Goal: Task Accomplishment & Management: Manage account settings

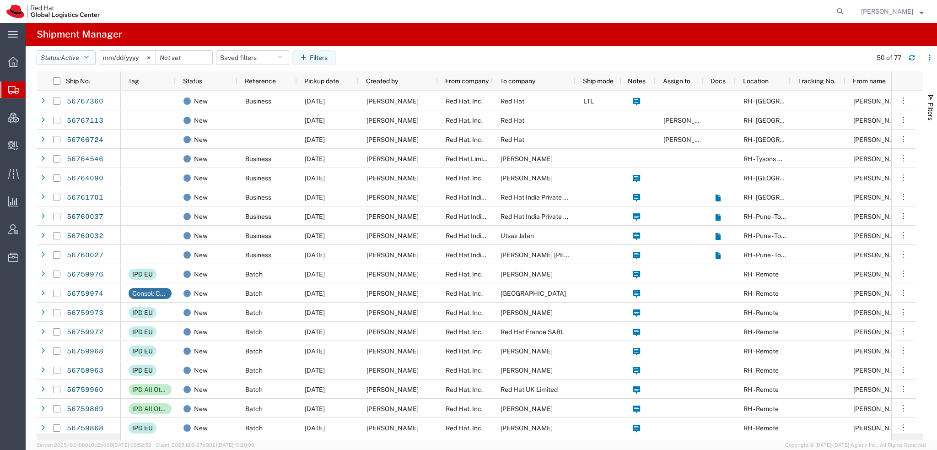
click at [89, 58] on icon "button" at bounding box center [86, 57] width 5 height 6
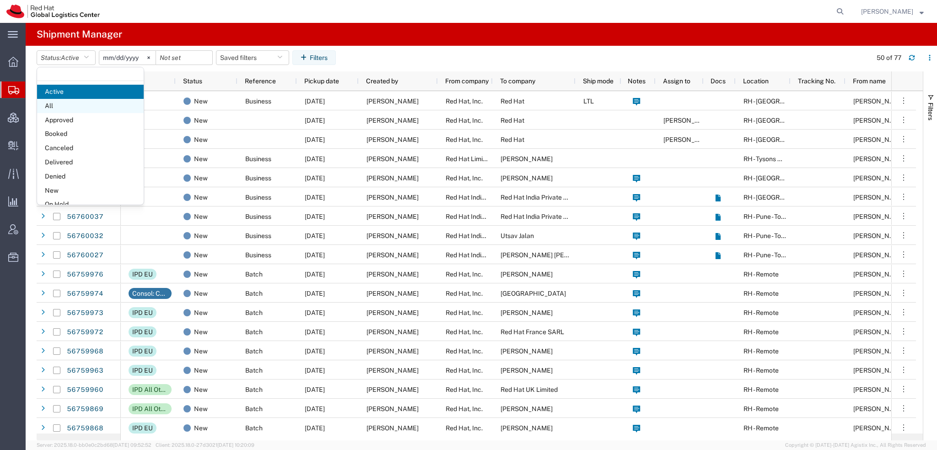
click at [69, 106] on span "All" at bounding box center [90, 106] width 107 height 14
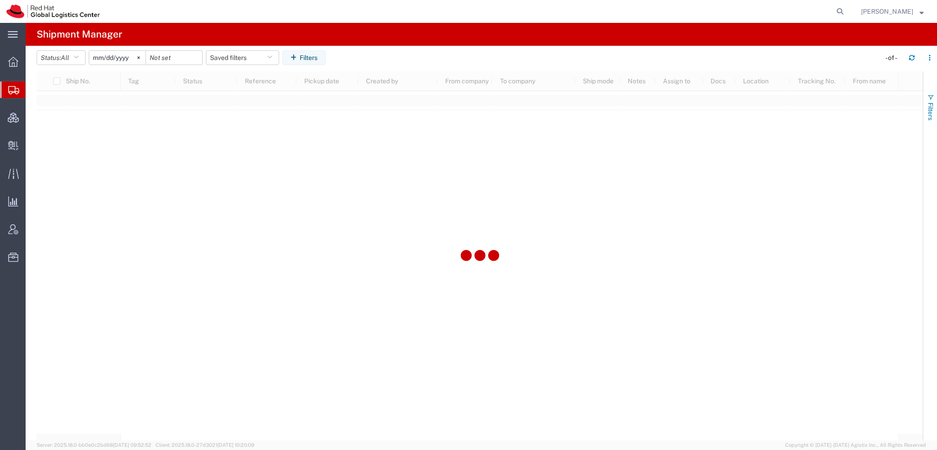
click at [930, 108] on span "Filters" at bounding box center [930, 111] width 7 height 18
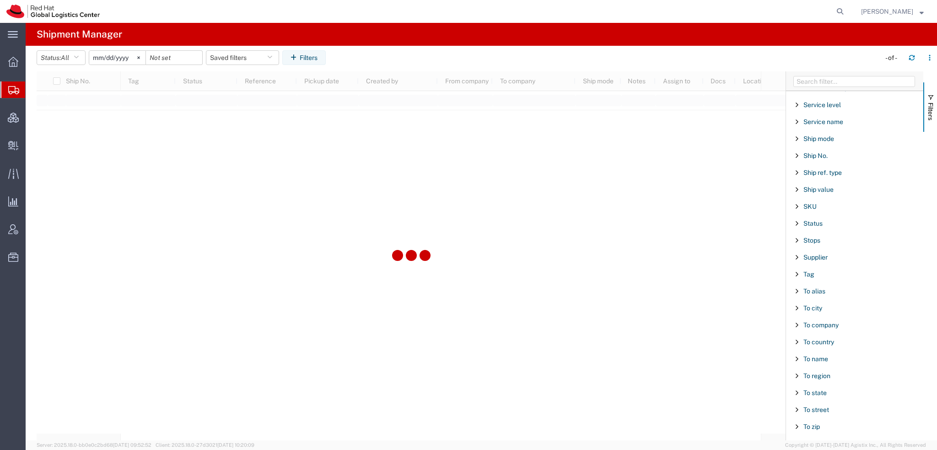
scroll to position [762, 0]
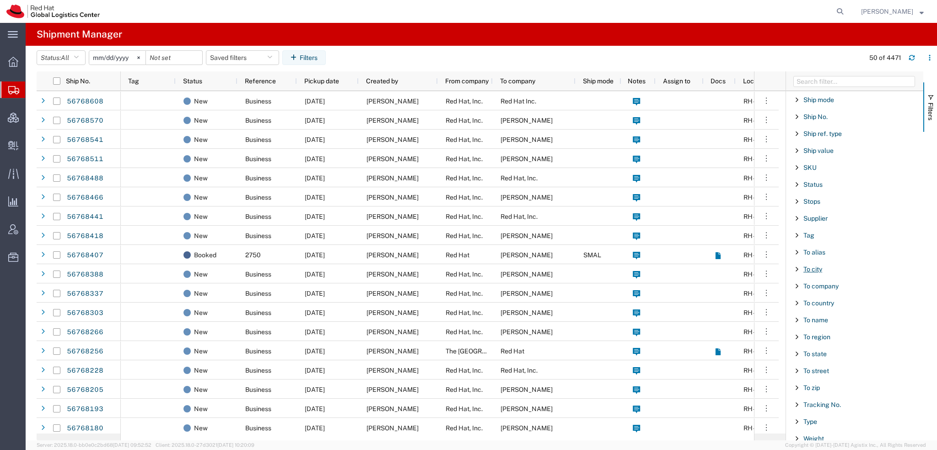
click at [813, 265] on span "To city" at bounding box center [812, 268] width 19 height 7
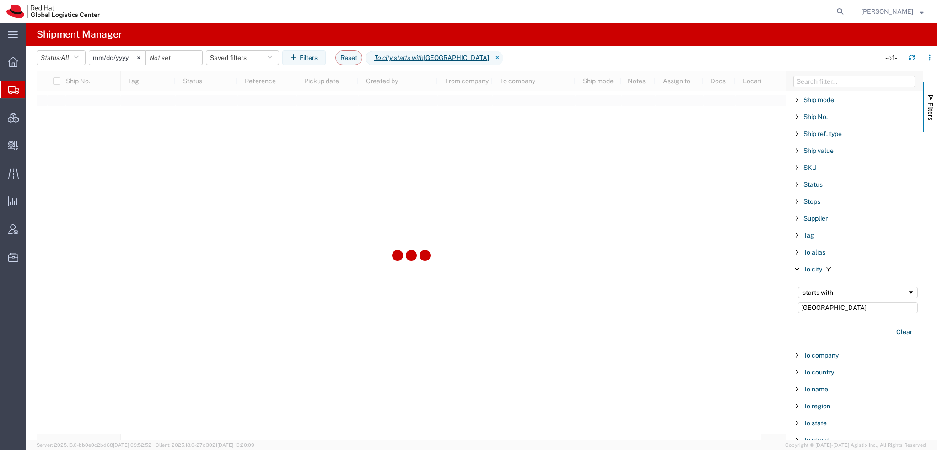
type input "Toronto"
click at [348, 54] on button "Reset" at bounding box center [348, 57] width 27 height 15
click at [0, 0] on span "Create Delivery" at bounding box center [0, 0] width 0 height 0
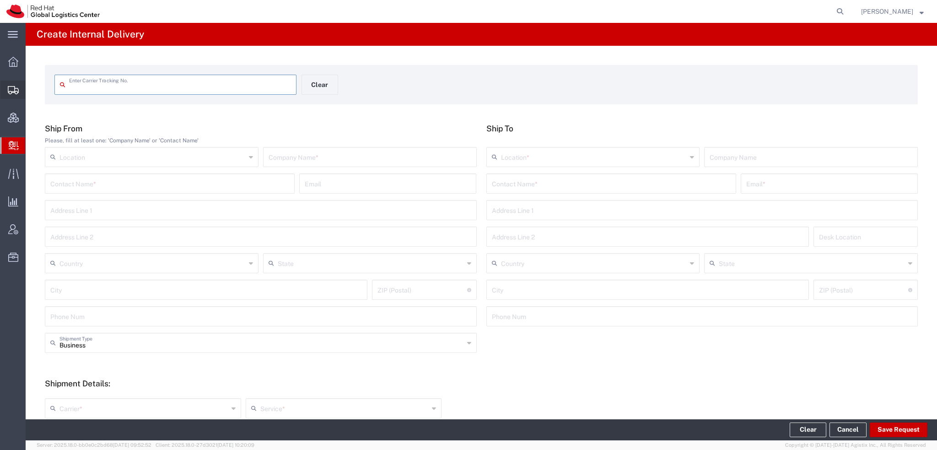
click at [0, 0] on span "Shipment Manager" at bounding box center [0, 0] width 0 height 0
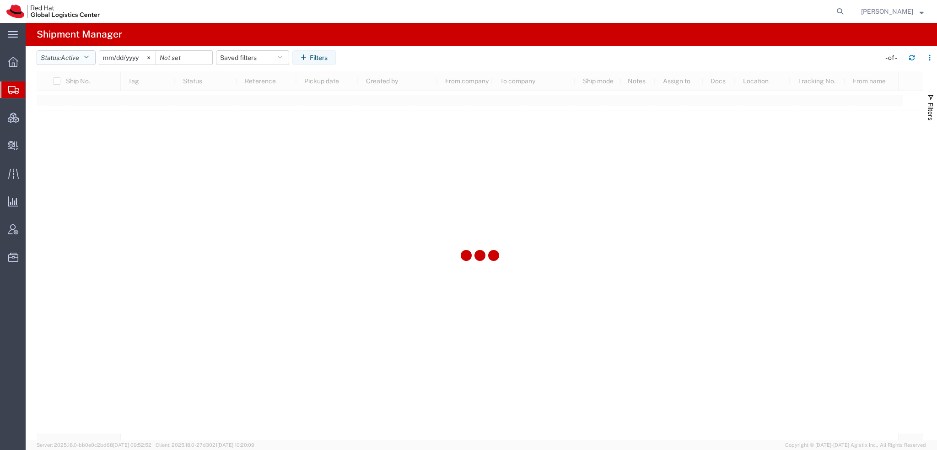
click at [77, 56] on span "Active" at bounding box center [70, 57] width 18 height 7
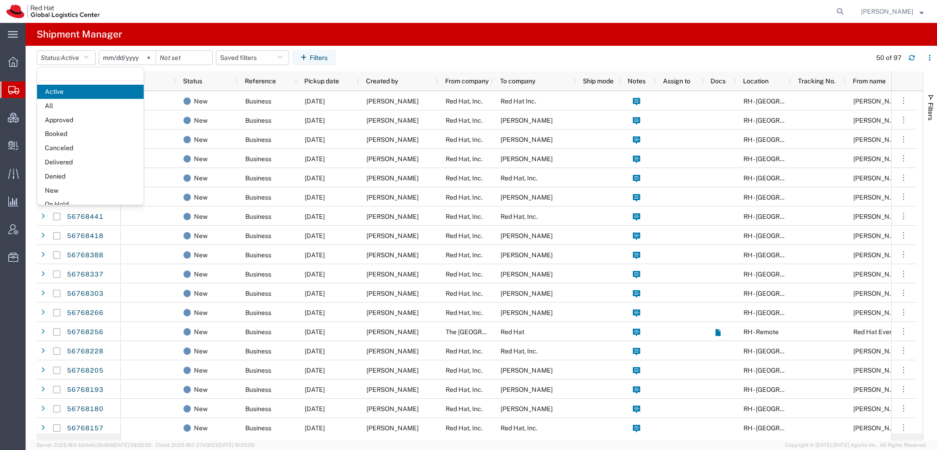
click at [59, 110] on span "All" at bounding box center [90, 106] width 107 height 14
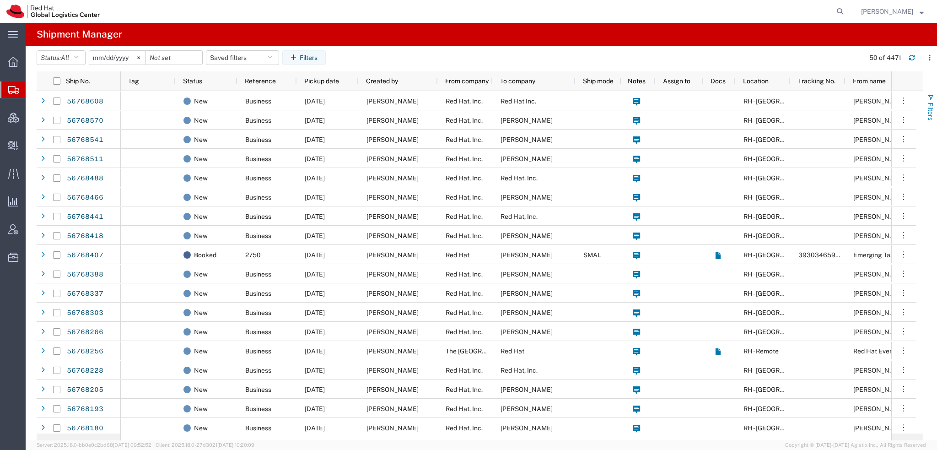
click at [930, 100] on span "button" at bounding box center [930, 97] width 7 height 7
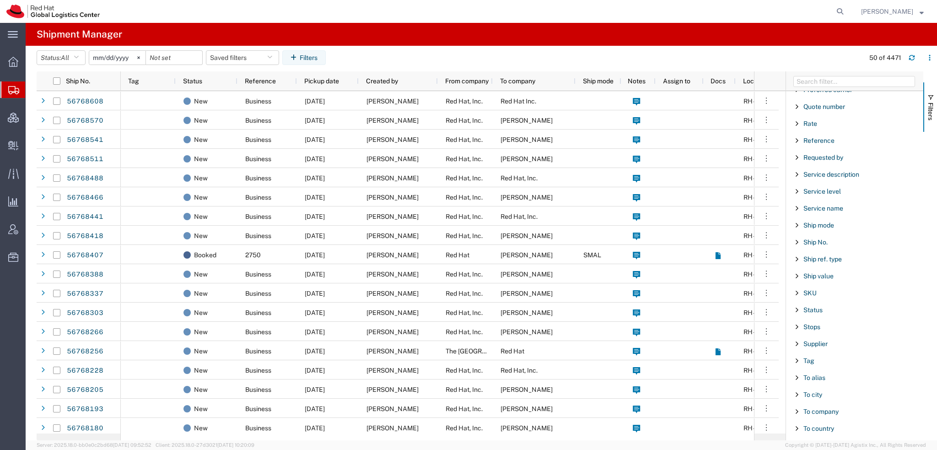
scroll to position [727, 0]
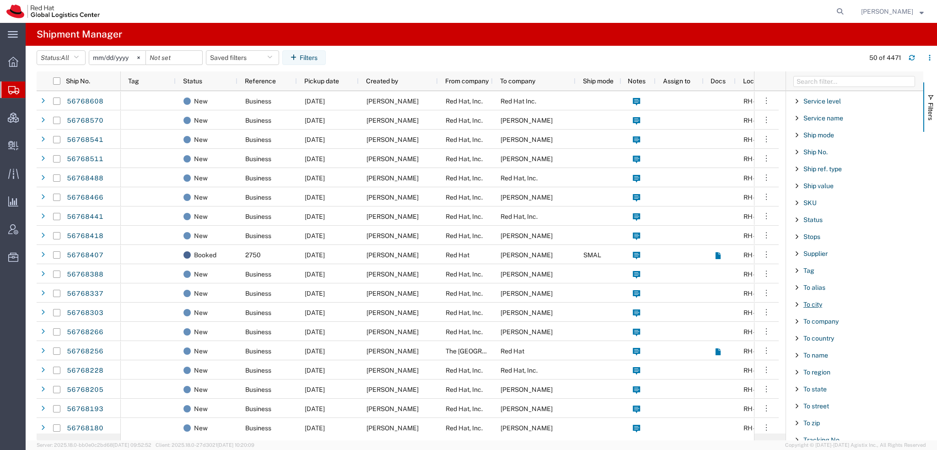
click at [809, 301] on span "To city" at bounding box center [812, 304] width 19 height 7
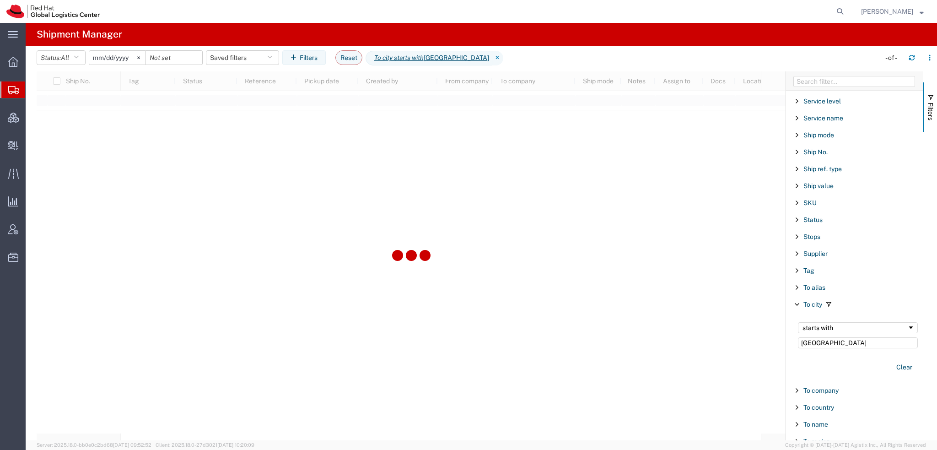
type input "toronto"
click at [0, 0] on span "Create Delivery" at bounding box center [0, 0] width 0 height 0
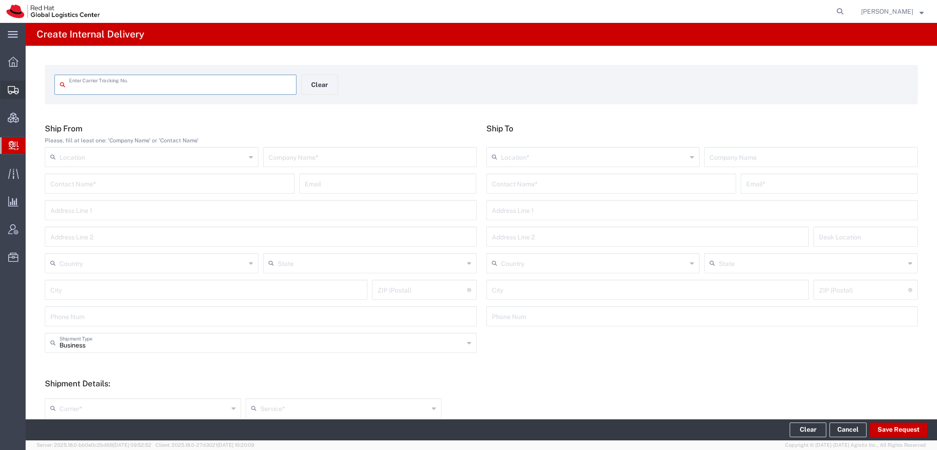
click at [0, 0] on span "Shipment Manager" at bounding box center [0, 0] width 0 height 0
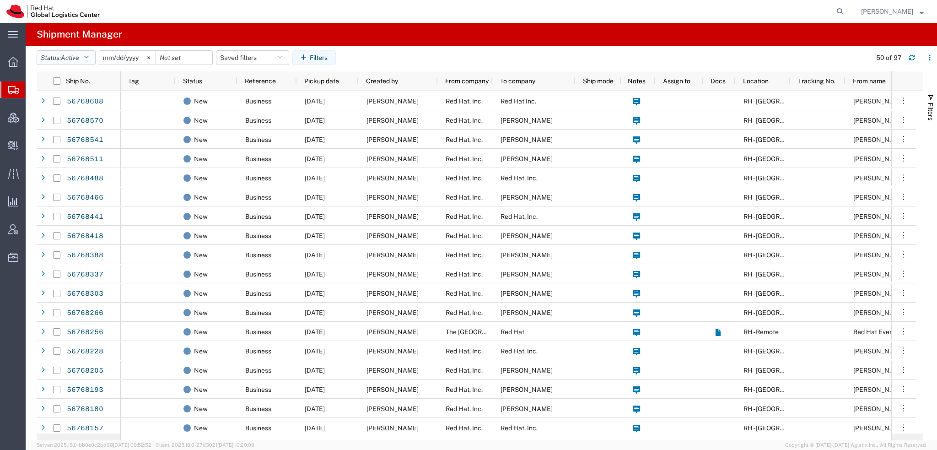
click at [89, 58] on icon "button" at bounding box center [86, 57] width 5 height 6
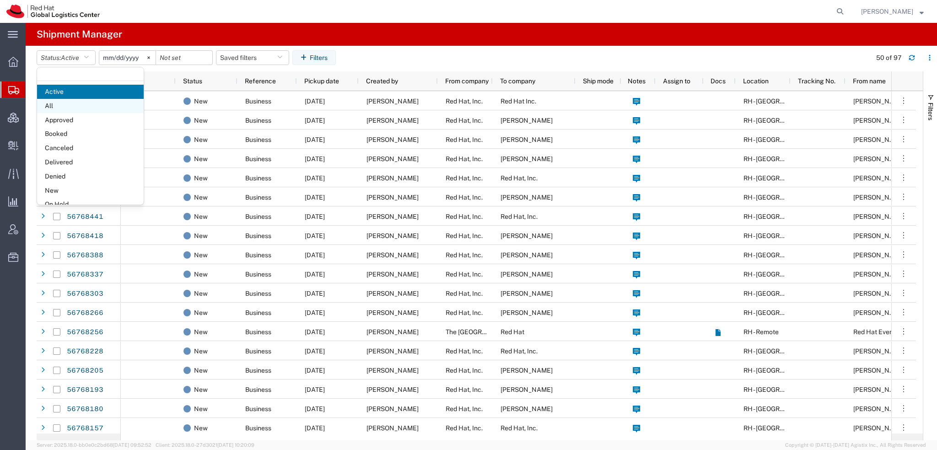
click at [61, 107] on span "All" at bounding box center [90, 106] width 107 height 14
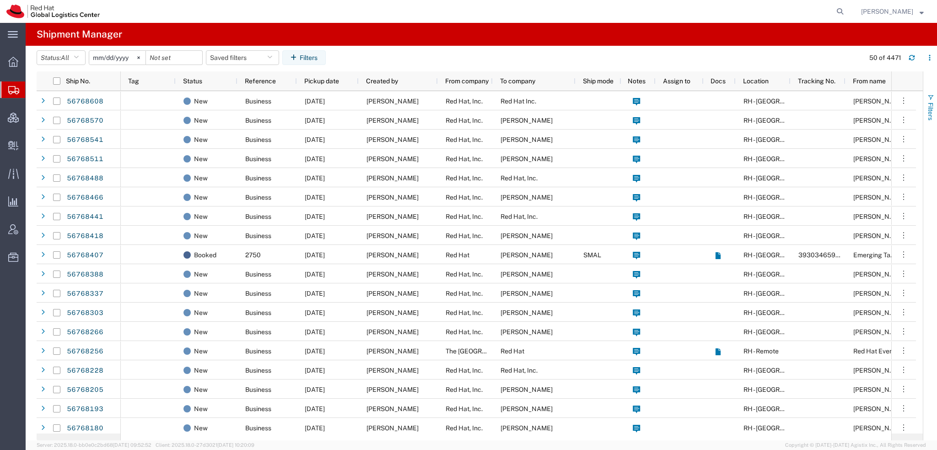
click at [927, 107] on span "Filters" at bounding box center [930, 111] width 7 height 18
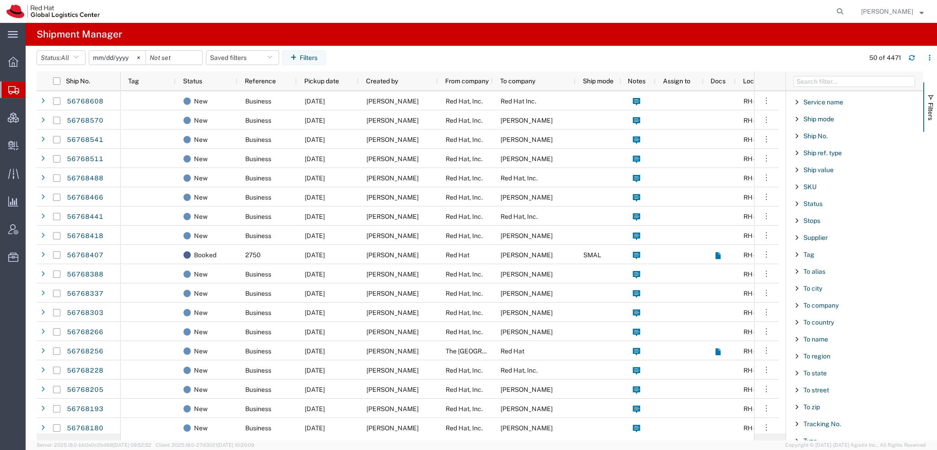
scroll to position [755, 0]
click at [822, 307] on span "To country" at bounding box center [818, 309] width 31 height 7
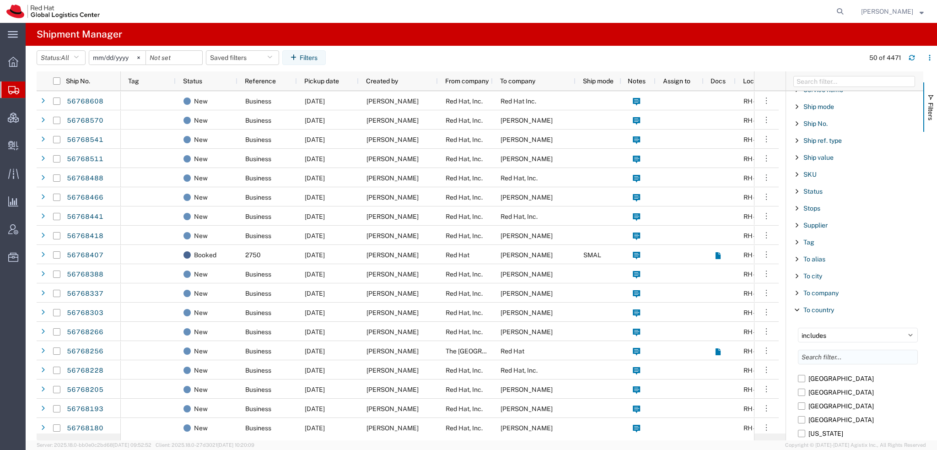
click at [833, 350] on input "Filter List 66 Filters" at bounding box center [858, 357] width 120 height 15
type input "can"
click at [800, 385] on label "Canada" at bounding box center [858, 392] width 120 height 14
click at [0, 0] on input "Canada" at bounding box center [0, 0] width 0 height 0
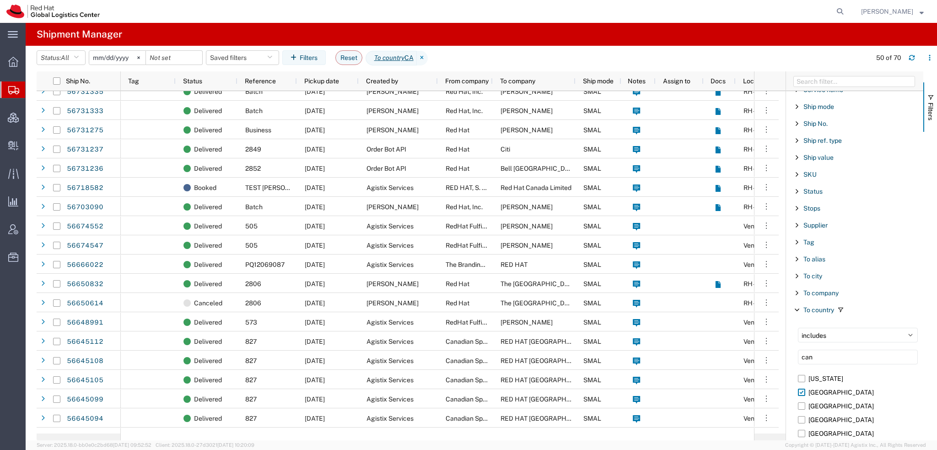
scroll to position [183, 0]
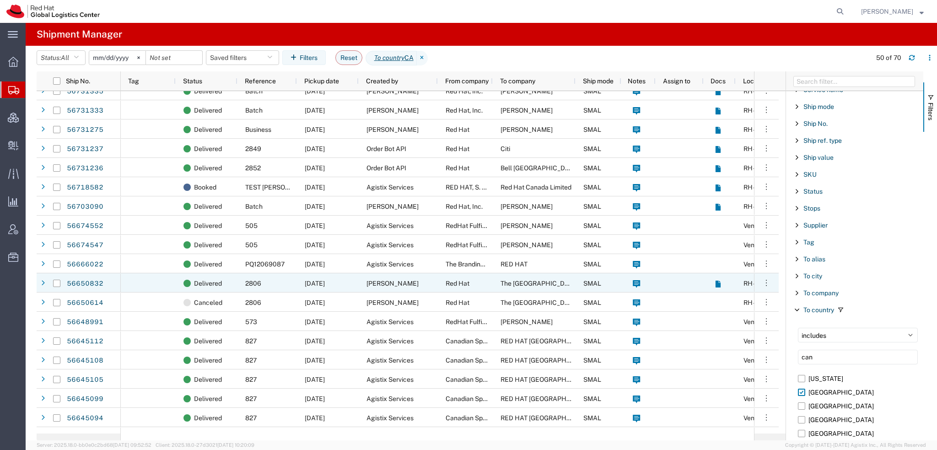
click at [537, 286] on span "The Westin Harbour Castle" at bounding box center [540, 283] width 78 height 7
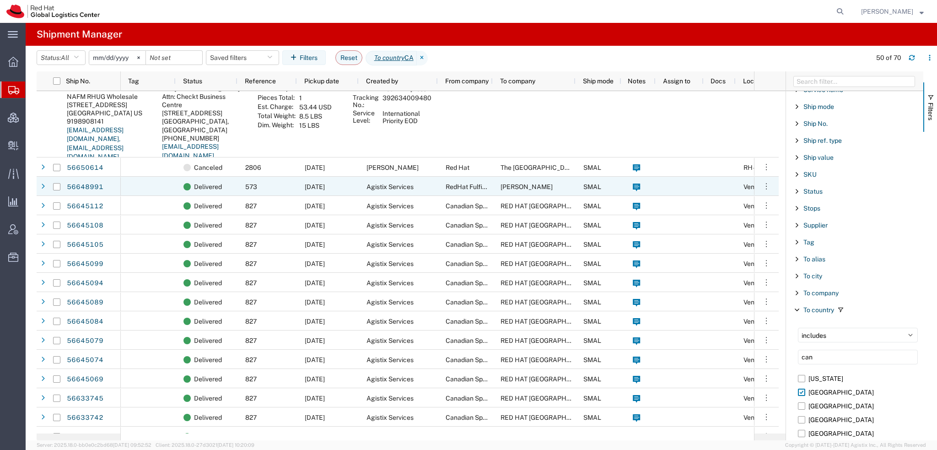
scroll to position [137, 0]
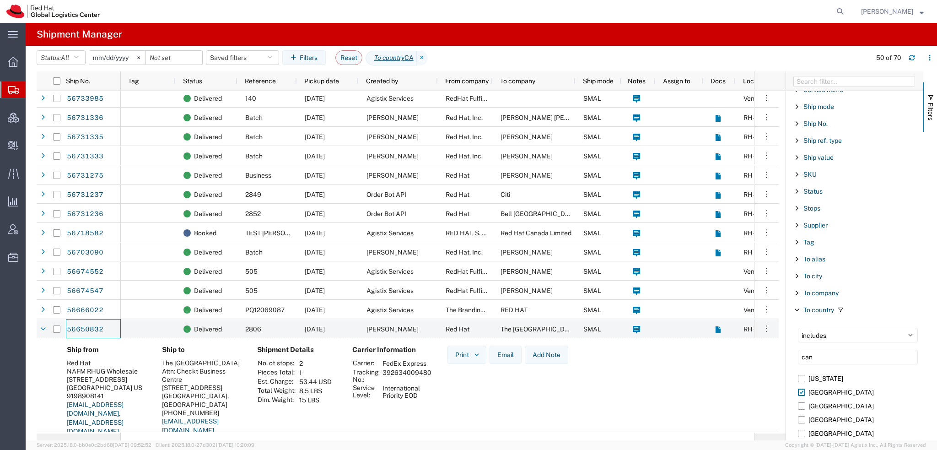
click at [913, 6] on span "Kirk Newcross" at bounding box center [887, 11] width 52 height 10
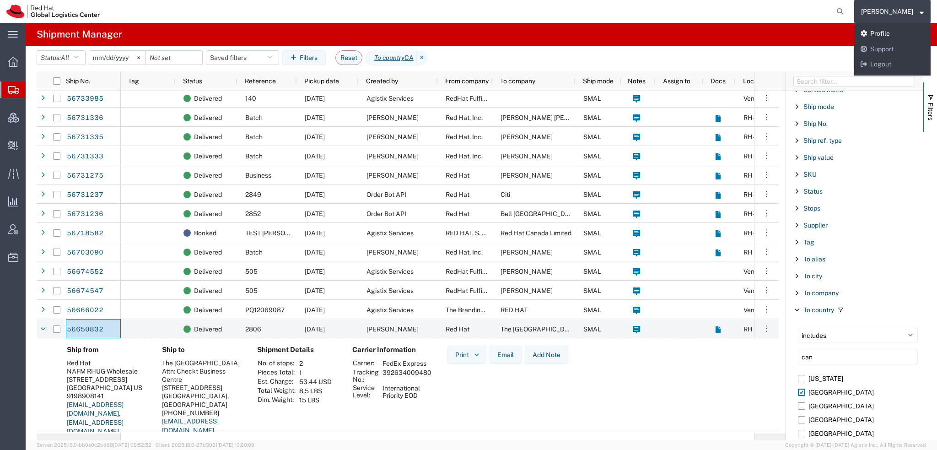
click at [909, 29] on link "Profile" at bounding box center [892, 34] width 76 height 16
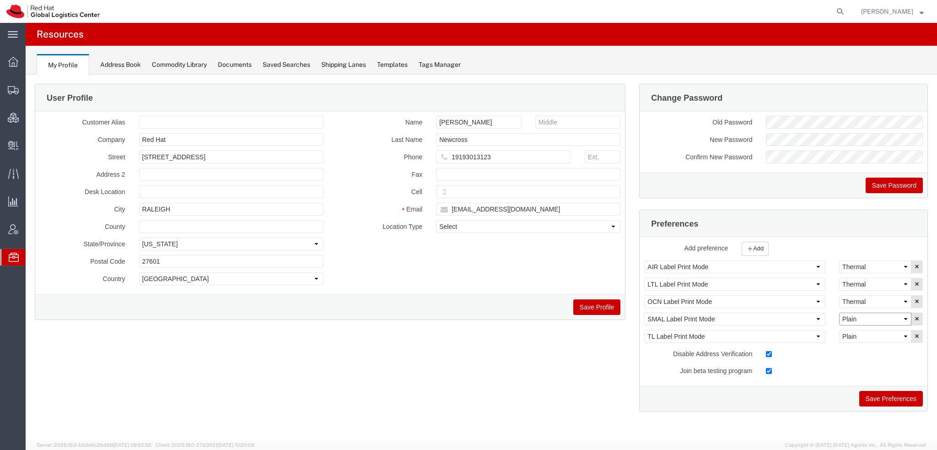
click at [882, 317] on select "Select Plain Thermal" at bounding box center [875, 318] width 72 height 13
click at [0, 0] on span "Shipment Manager" at bounding box center [0, 0] width 0 height 0
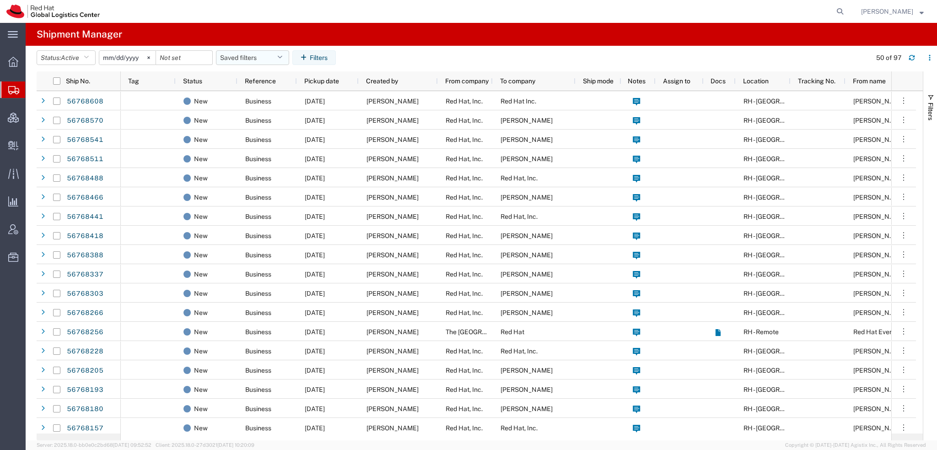
click at [282, 57] on icon "button" at bounding box center [279, 57] width 5 height 6
click at [257, 100] on span "Americas" at bounding box center [277, 97] width 120 height 17
type input "2023-05-07"
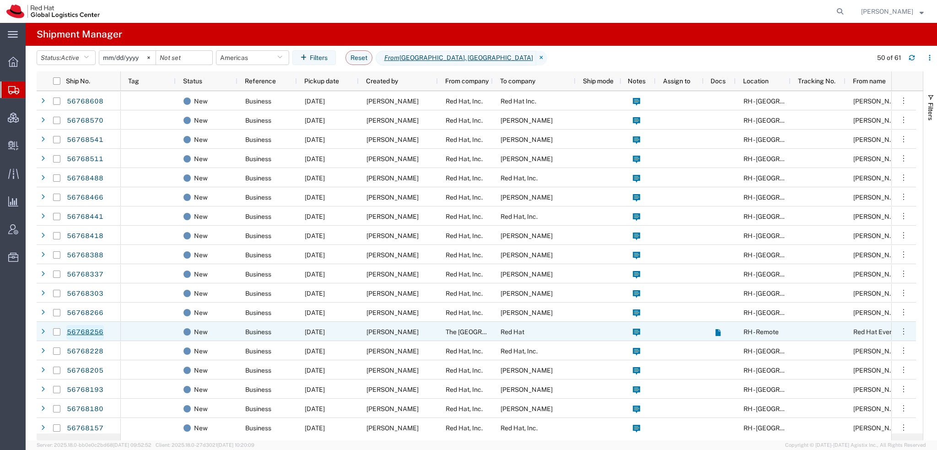
click at [82, 333] on link "56768256" at bounding box center [85, 332] width 38 height 15
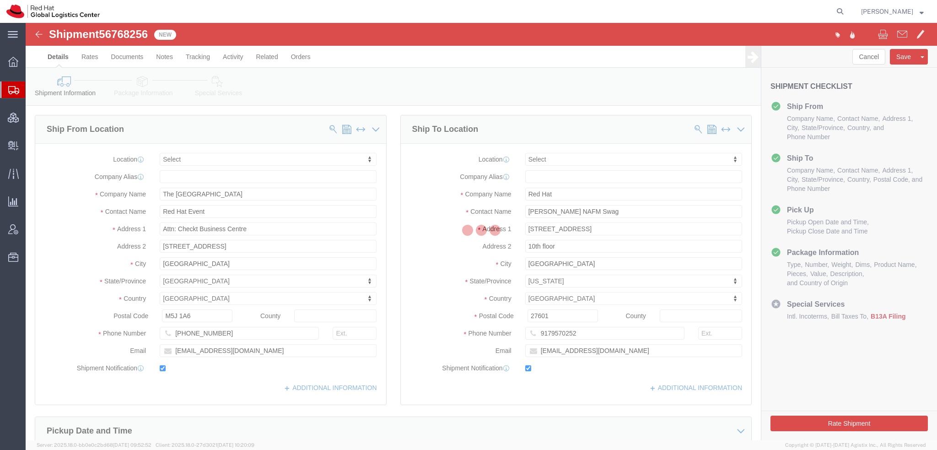
select select
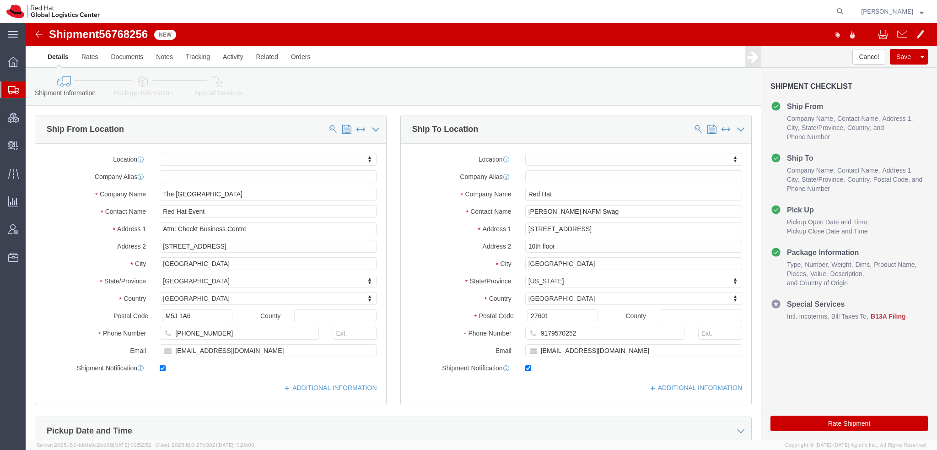
click icon
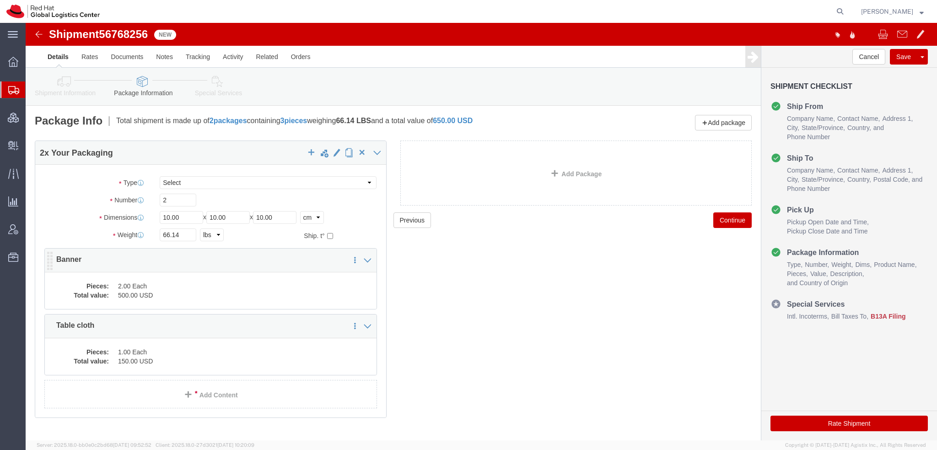
click dd "2.00 Each"
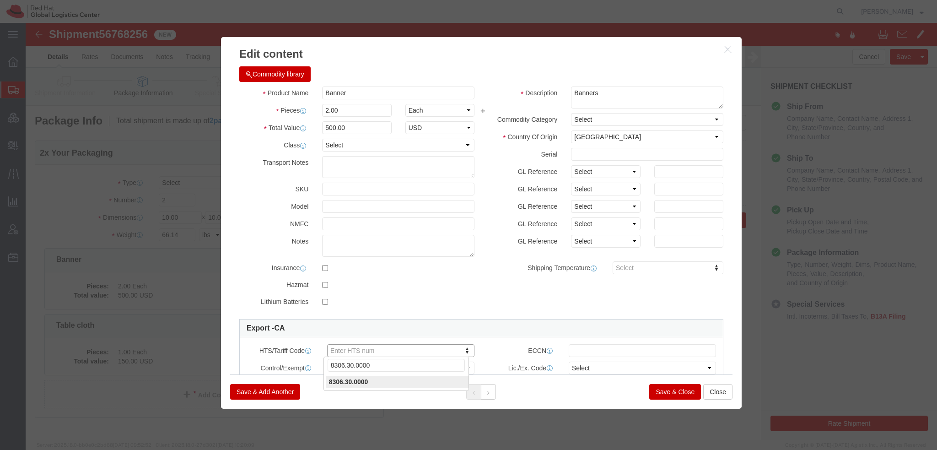
type input "8306.30.0000"
click select "Select Afghanistan Åland Islands Albania Algeria American Samoa Andorra Angola …"
select select "CN"
click select "Select Afghanistan Åland Islands Albania Algeria American Samoa Andorra Angola …"
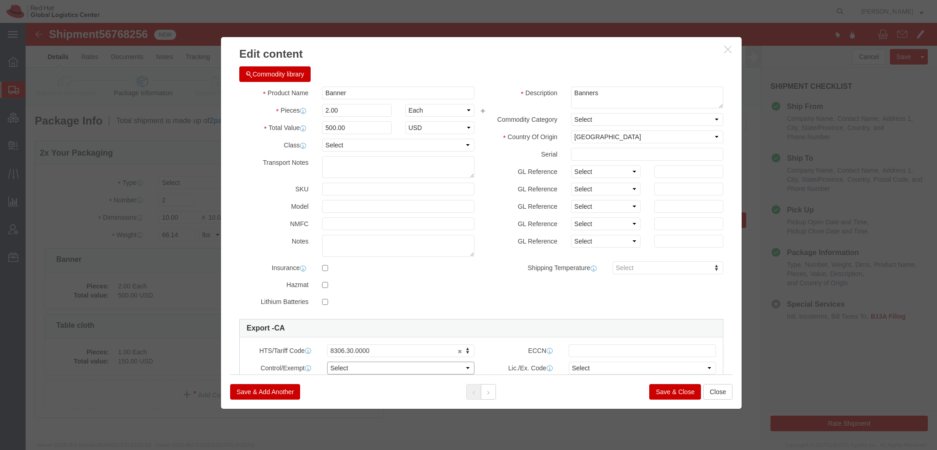
click select "Select ATF BIS DEA EPA FDA FTR ITAR OFAC Other (OPA)"
click div "Description Banners Commodity Category Select Country Of Origin Select Afghanis…"
click button
paste input "6302.51.4000"
type input "6302.51.4000"
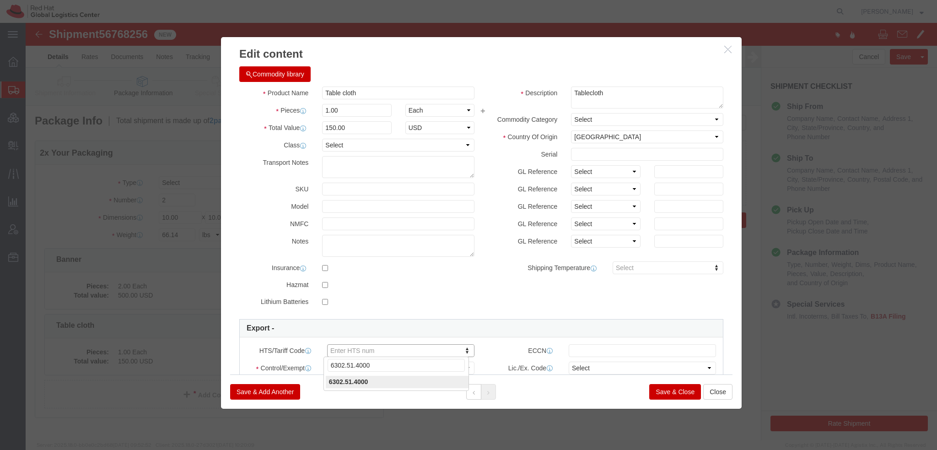
type input "6302.51.4000"
click textarea "Tablecloth"
type textarea "T"
type textarea "M"
type textarea "Red Hat branded - polyester"
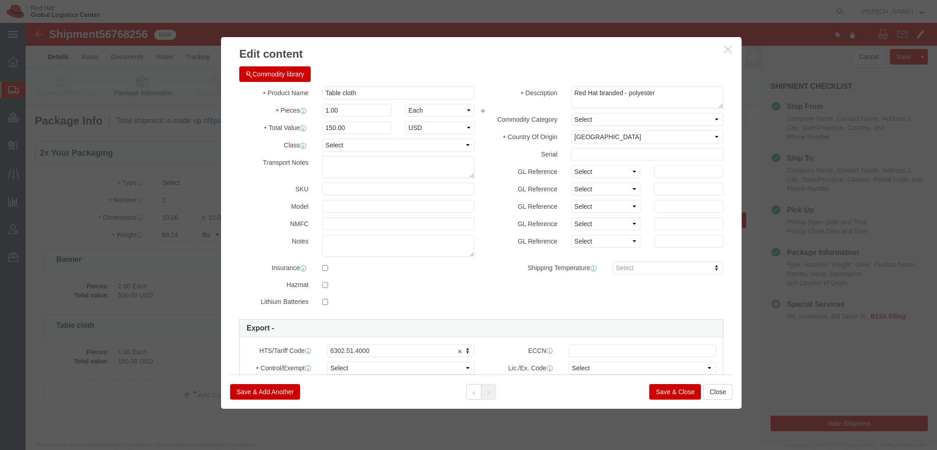
click button "Save & Close"
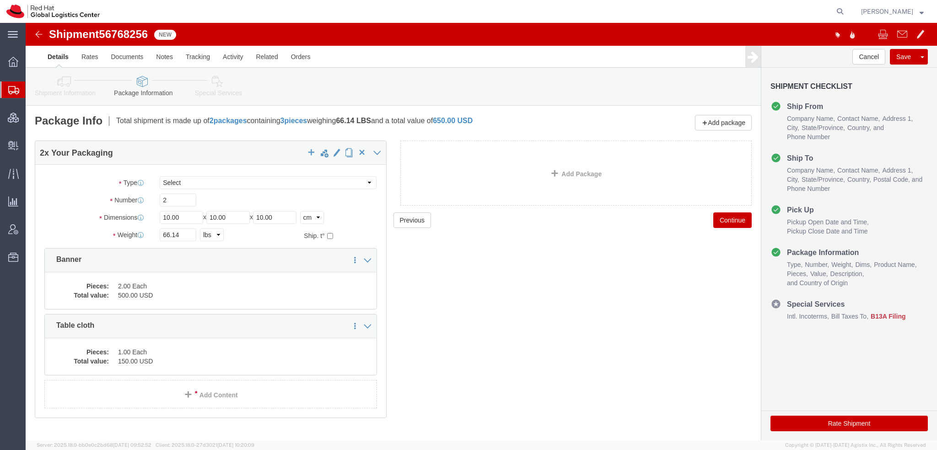
click icon
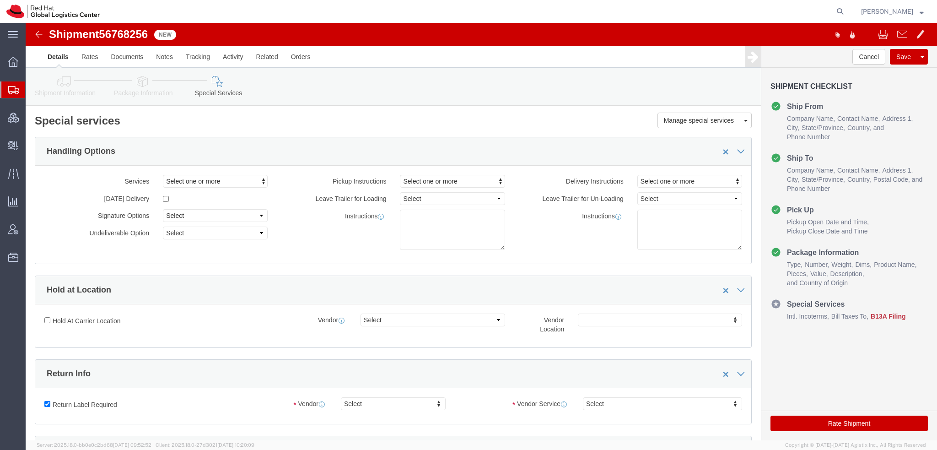
scroll to position [229, 0]
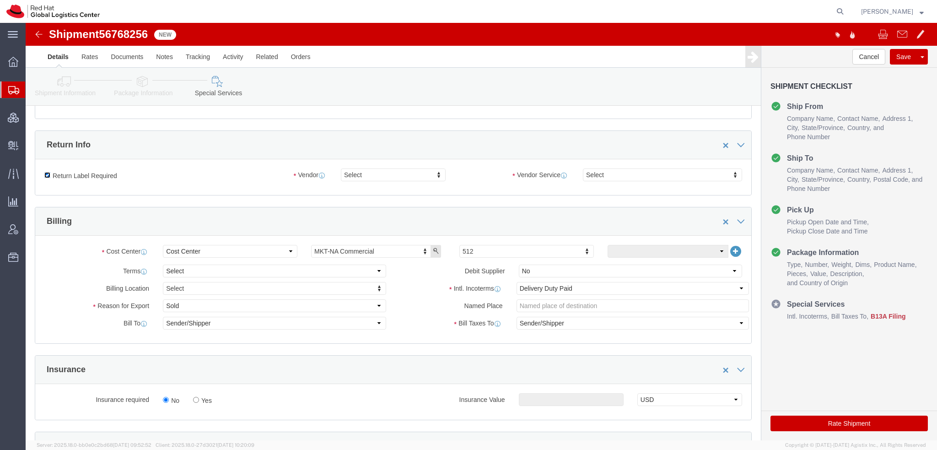
click input "Return Label Required"
checkbox input "false"
click select "Select Carriage Insurance Paid Carriage Paid To Cost and Freight Cost Insurance…"
select select "FCA"
click select "Select Carriage Insurance Paid Carriage Paid To Cost and Freight Cost Insurance…"
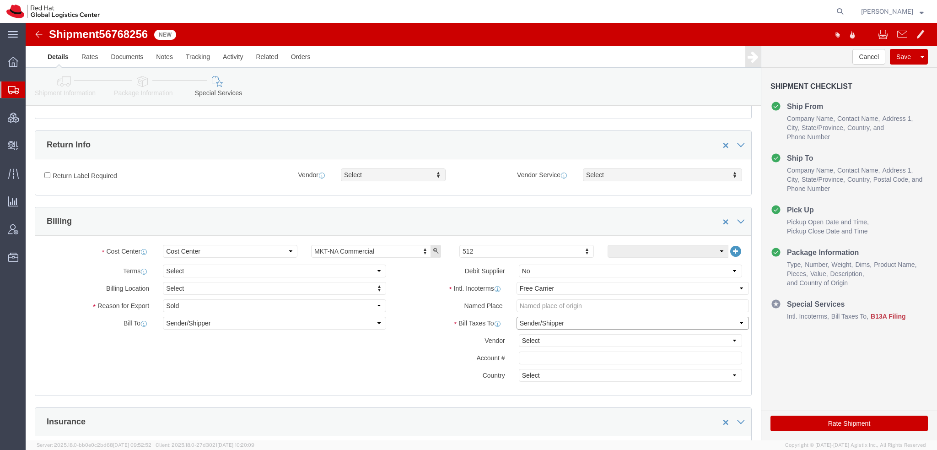
click select "Select Recipient Account Sender/Shipper Third Party Account"
click div "Intl. Incoterms Select Carriage Insurance Paid Carriage Paid To Cost and Freigh…"
click select "Select DHL FedEx Express UPS"
select select "FedEx Express"
click select "Select DHL FedEx Express UPS"
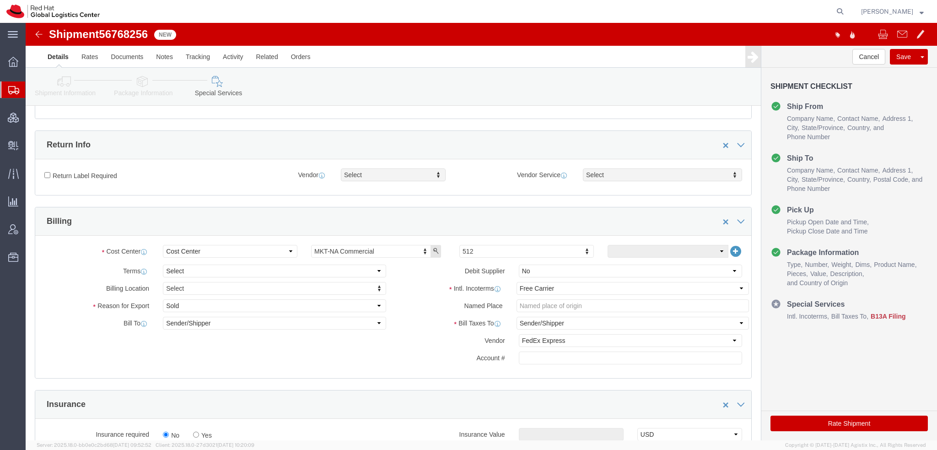
click icon
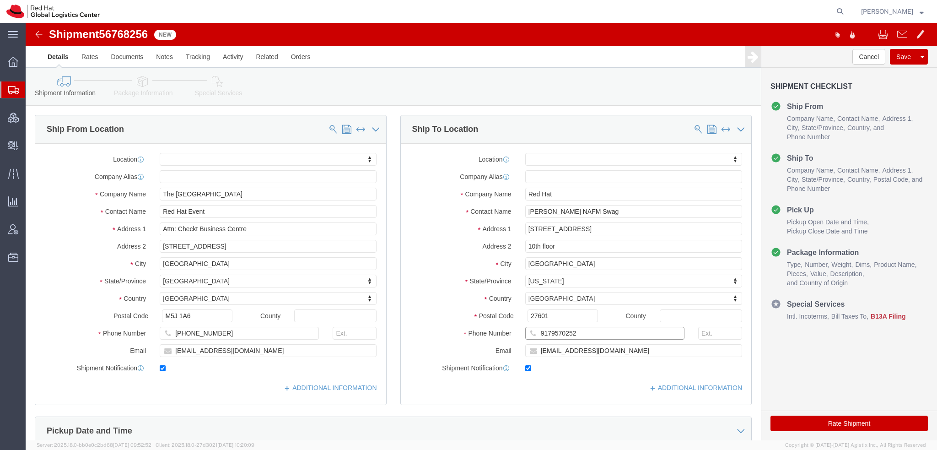
drag, startPoint x: 546, startPoint y: 310, endPoint x: 461, endPoint y: 313, distance: 85.2
click div "Phone Number 9179570252"
drag, startPoint x: 575, startPoint y: 321, endPoint x: 296, endPoint y: 308, distance: 278.5
click div "Ship From Location Location My Profile Location RH - Amsterdam - MSO RH - Amste…"
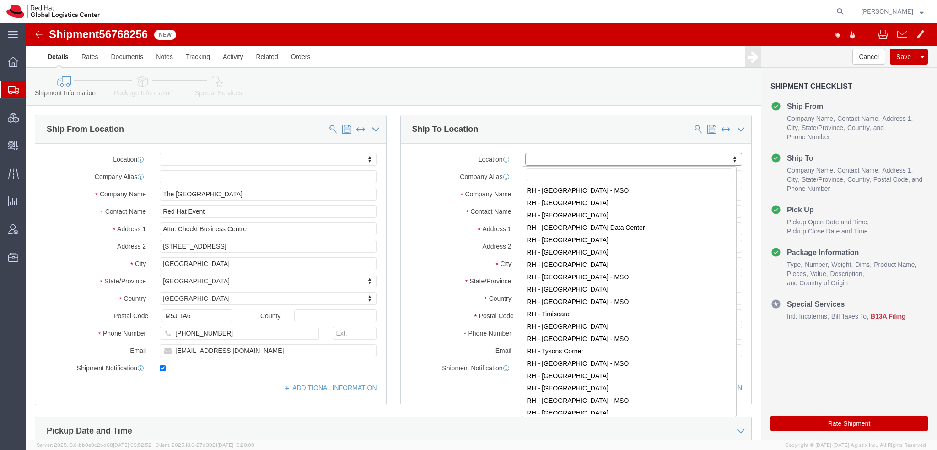
scroll to position [1281, 0]
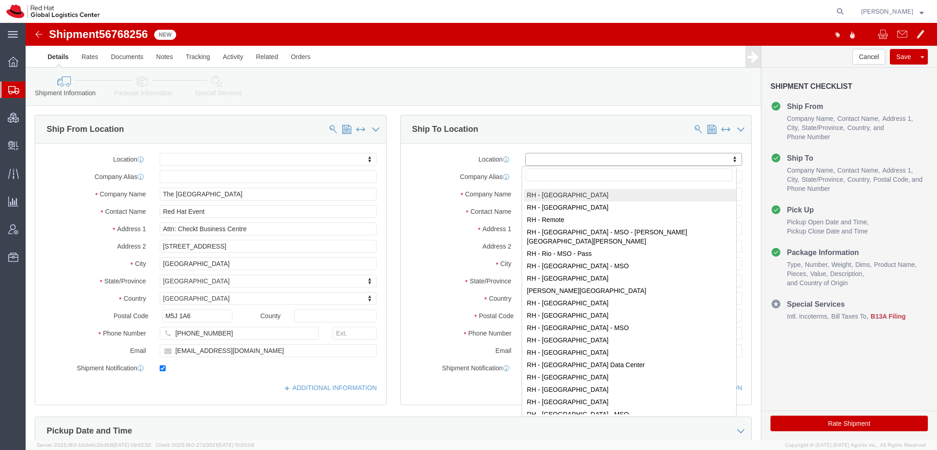
select select "38014"
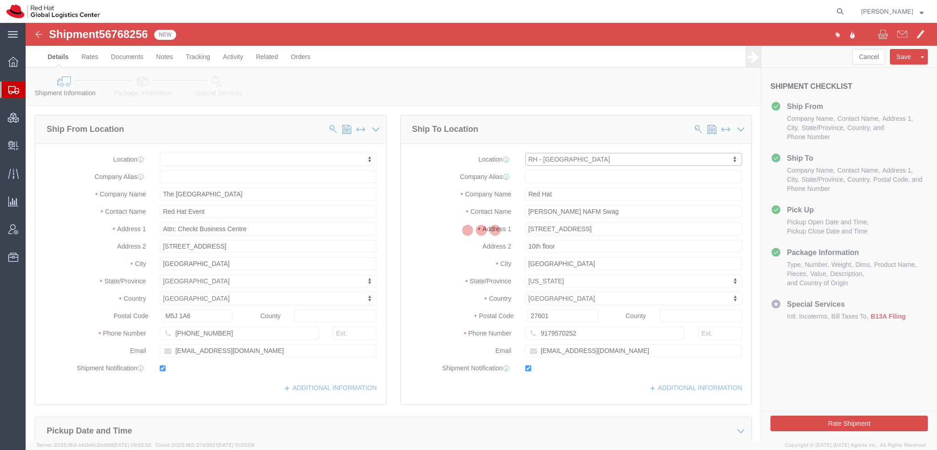
select select "NC"
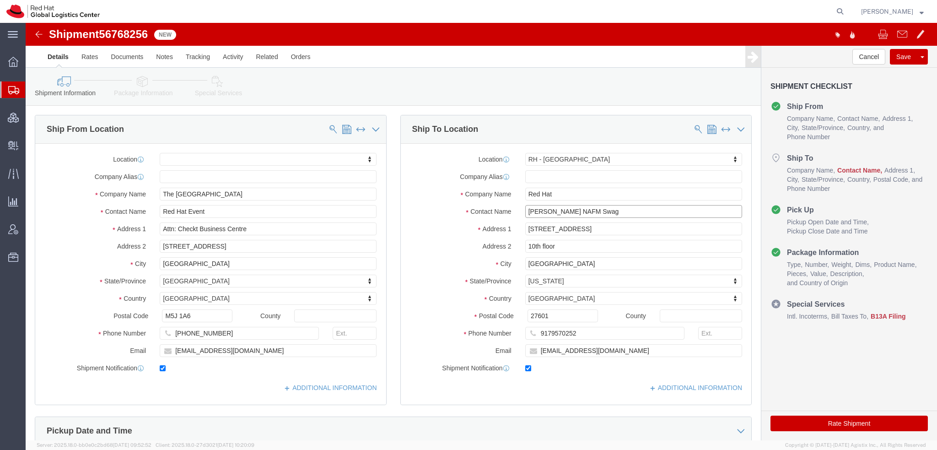
click input "Katrina Williams NAFM Swag"
type input "Katrina Williams NAFM Swag"
type input "100 East Davie Street"
type input "RALEIGH"
type input "919-754-4950"
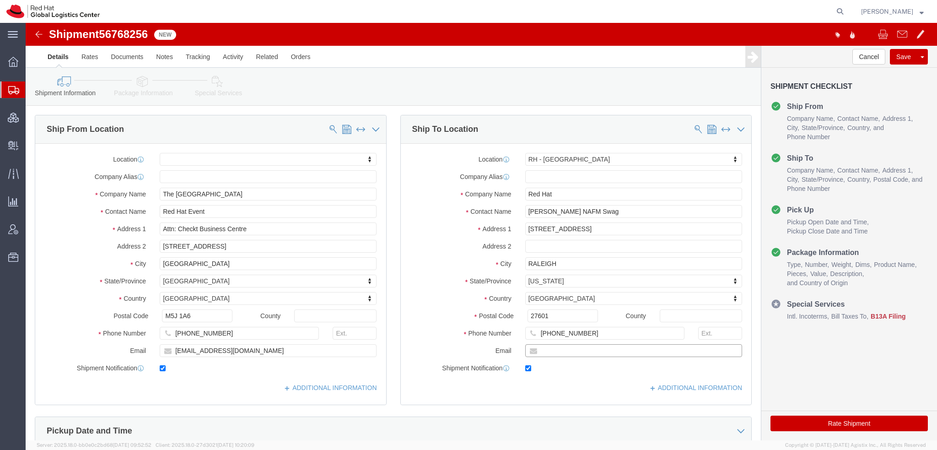
paste input "kawillia@redhat.com"
type input "kawillia@redhat.com"
click icon
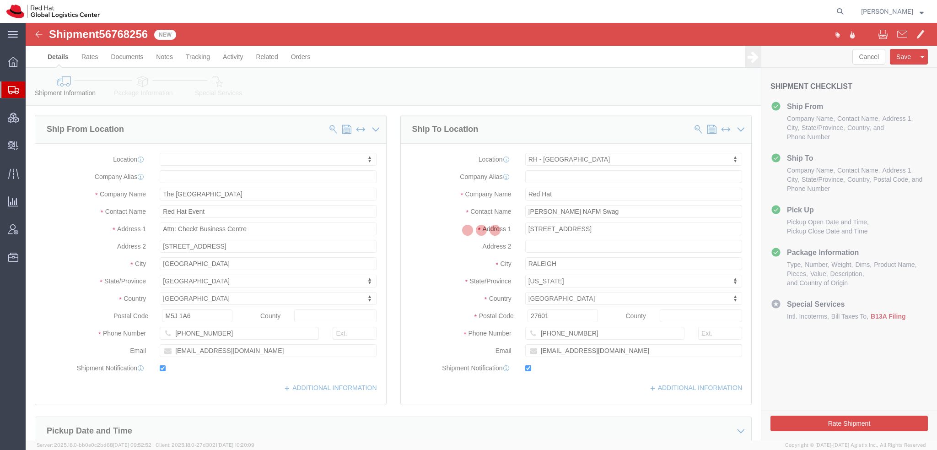
select select
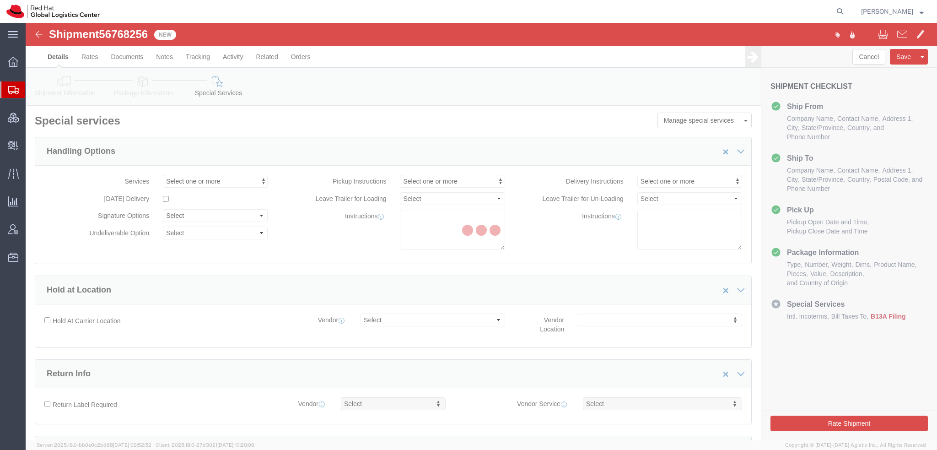
select select "COSTCENTER"
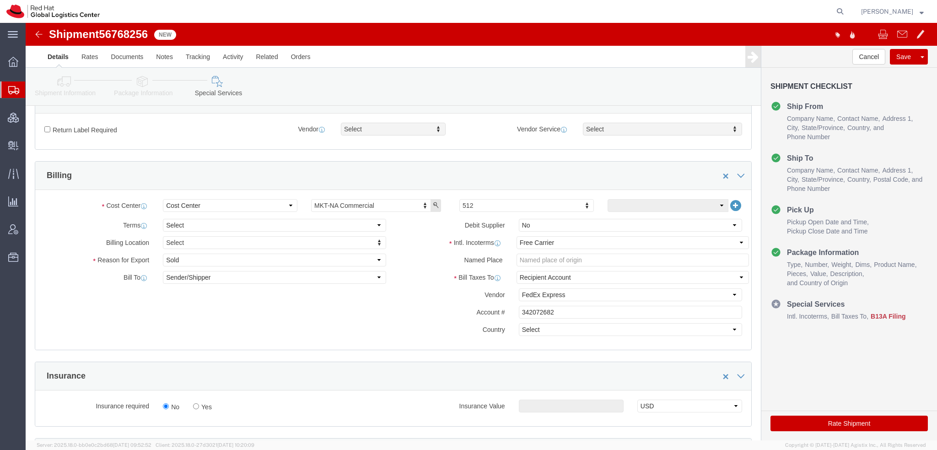
scroll to position [641, 0]
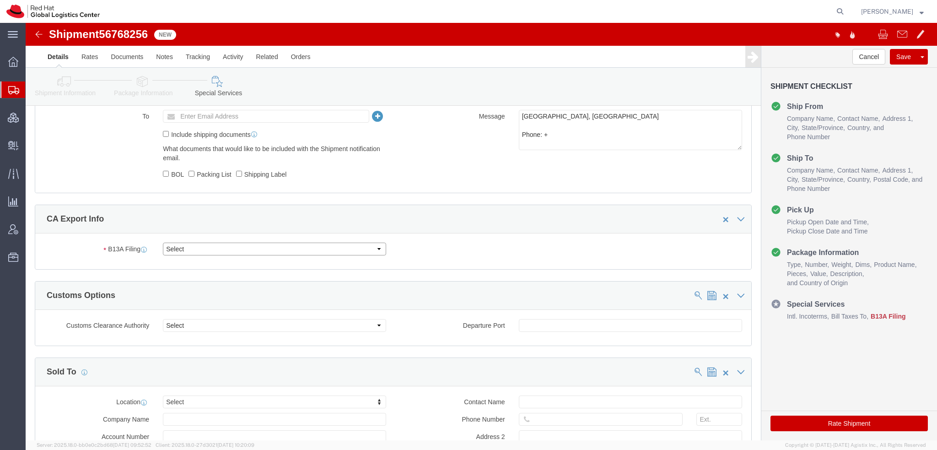
click select "Select Filed Electronically Manually Attached Not Required Summary Reporting"
select select "NOT_REQUIRED"
click select "Select Filed Electronically Manually Attached Not Required Summary Reporting"
click select "Select 01 02 03 04 05 06 07 08 10 11 12 13 14 15 16"
select select "01"
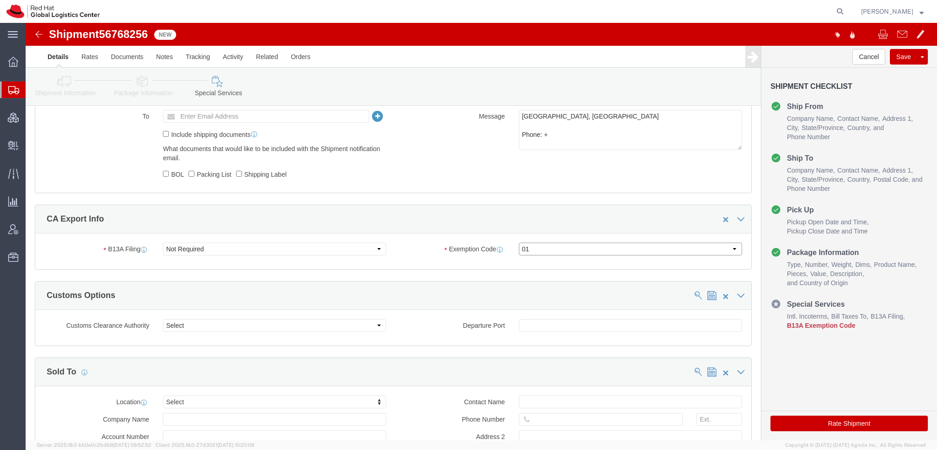
click select "Select 01 02 03 04 05 06 07 08 10 11 12 13 14 15 16"
click button "Rate Shipment"
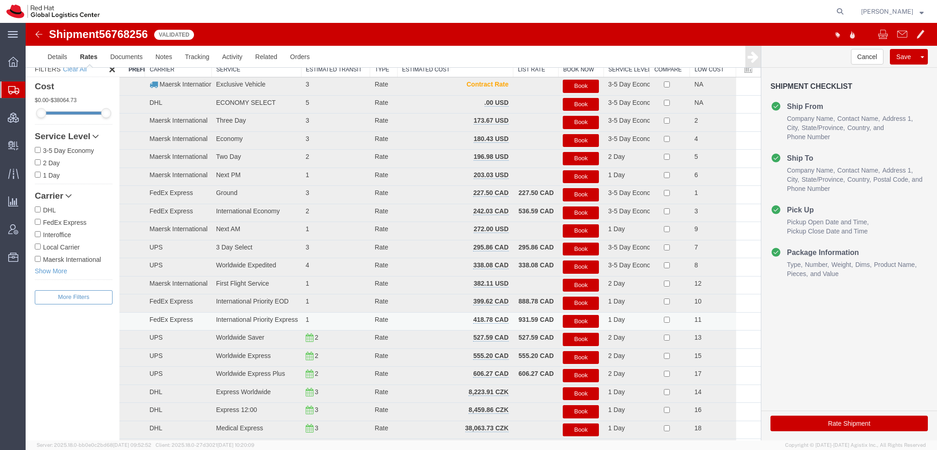
scroll to position [0, 0]
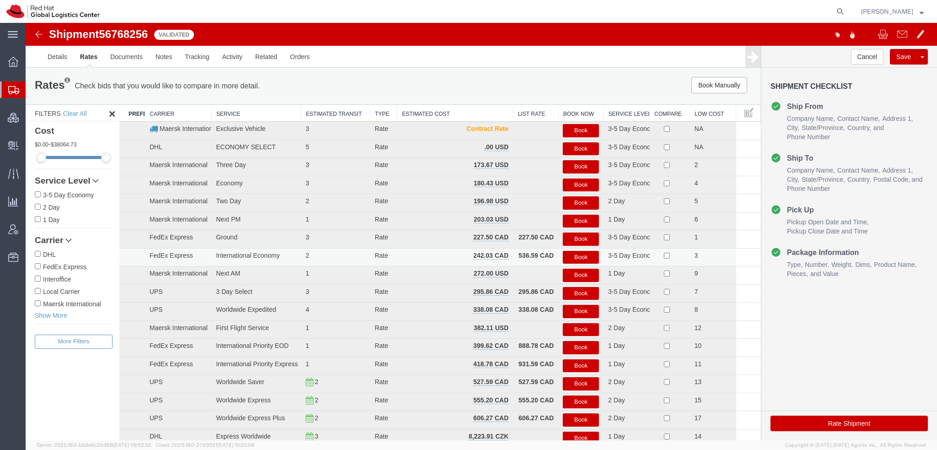
click at [581, 256] on button "Book" at bounding box center [581, 257] width 36 height 13
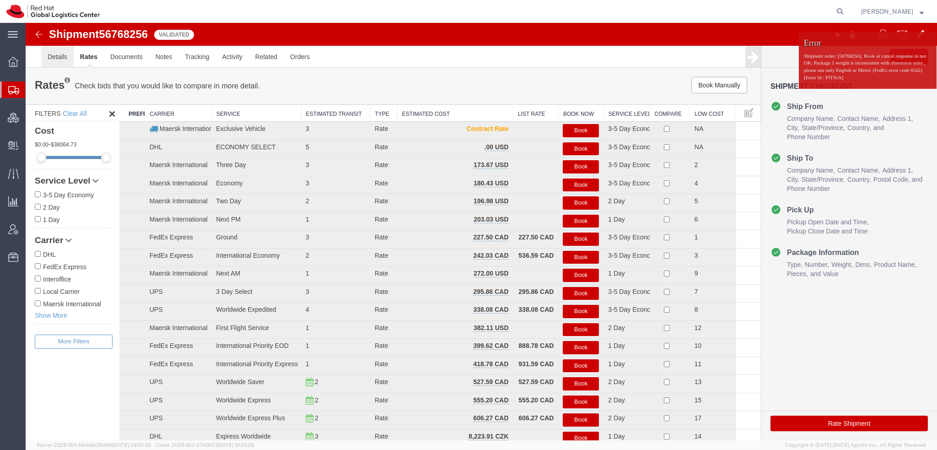
click at [53, 59] on link "Details" at bounding box center [57, 57] width 32 height 22
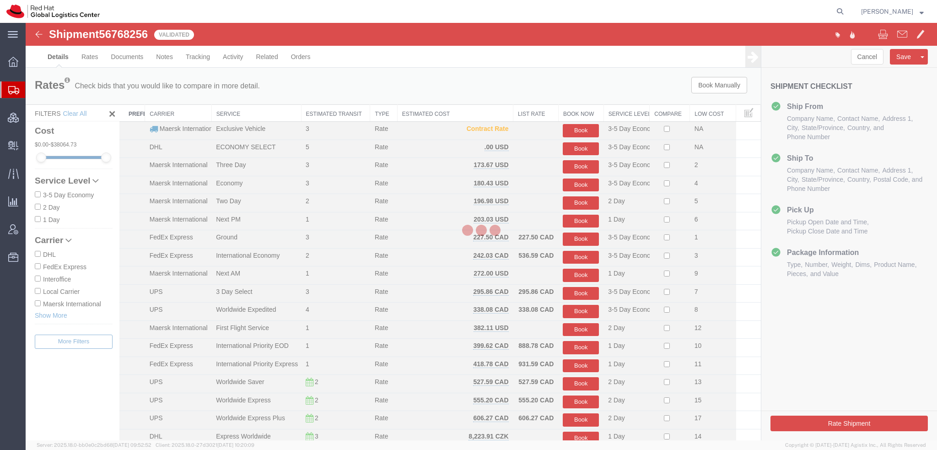
select select "38014"
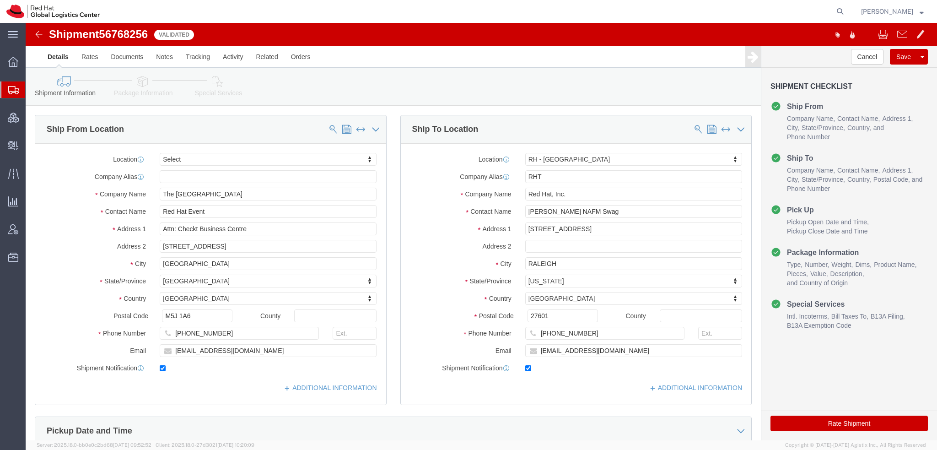
click icon
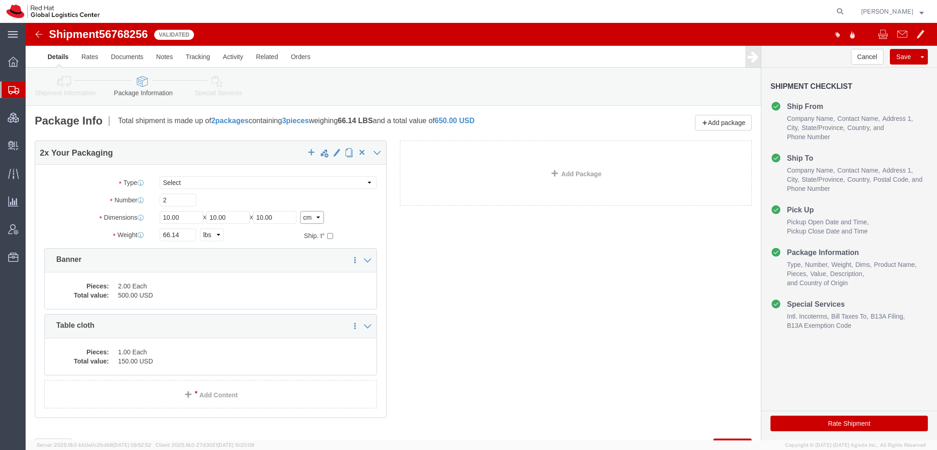
click select "Select cm ft in"
select select "IN"
click select "Select cm ft in"
type input "3.94"
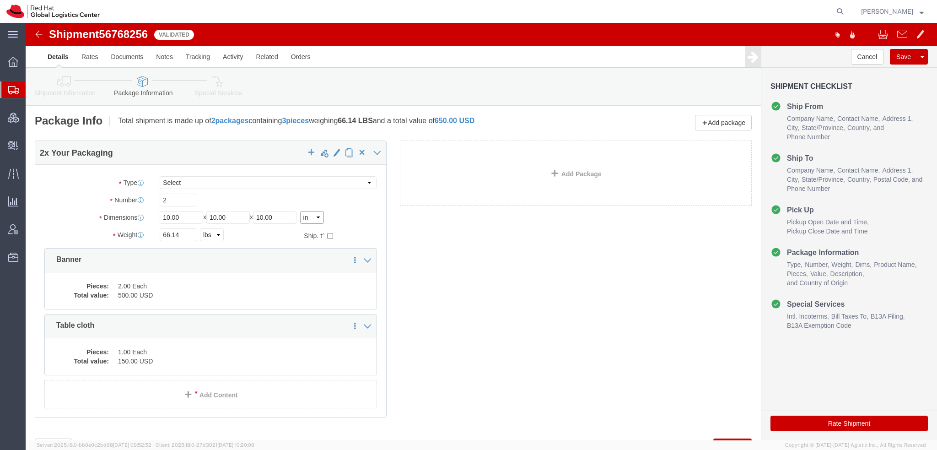
type input "3.94"
drag, startPoint x: 167, startPoint y: 196, endPoint x: -26, endPoint y: 123, distance: 205.8
click html "Shipment 56768256 22 of 22 Validated Details Rates Documents Notes Tracking Act…"
type input "36"
type input "10"
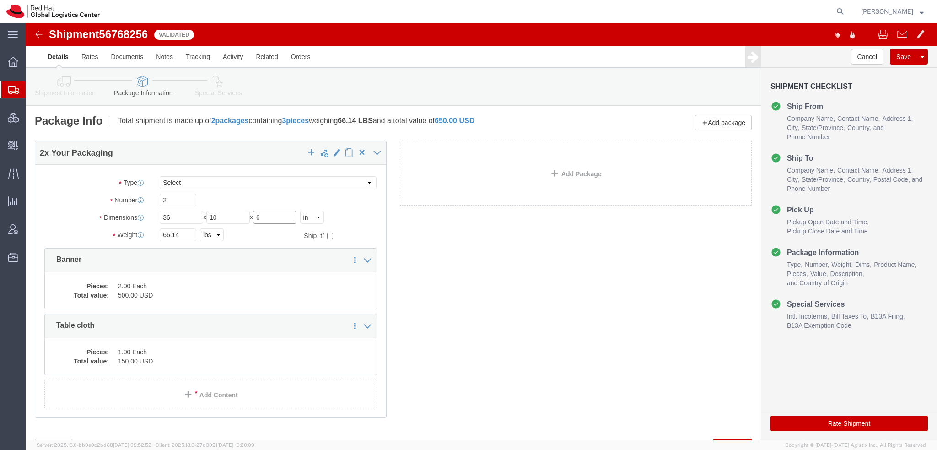
type input "6"
click button "Rate Shipment"
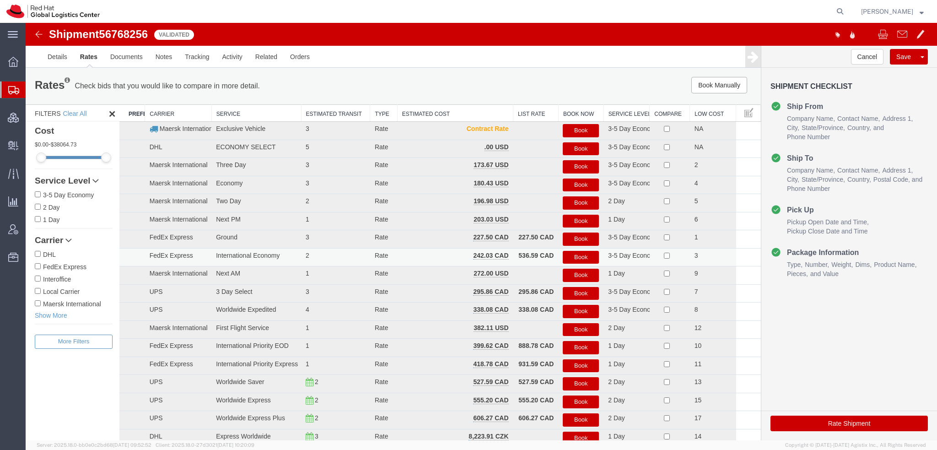
click at [582, 253] on button "Book" at bounding box center [581, 257] width 36 height 13
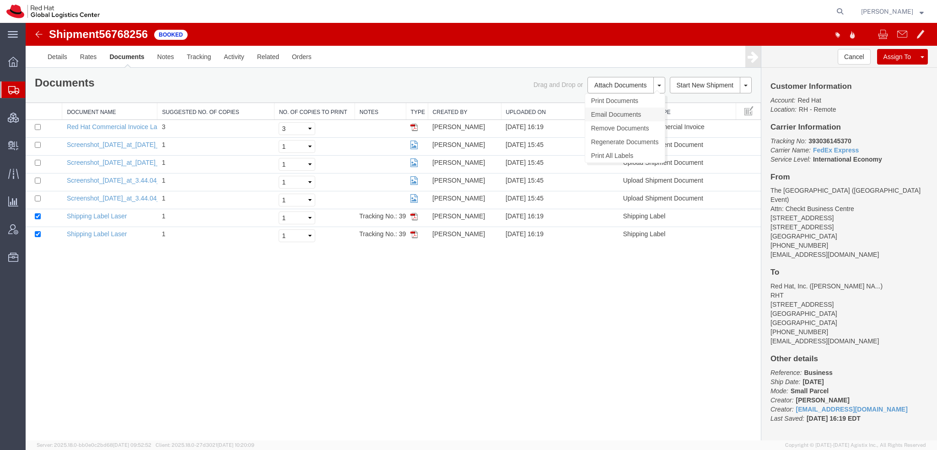
click at [616, 116] on link "Email Documents" at bounding box center [625, 115] width 80 height 14
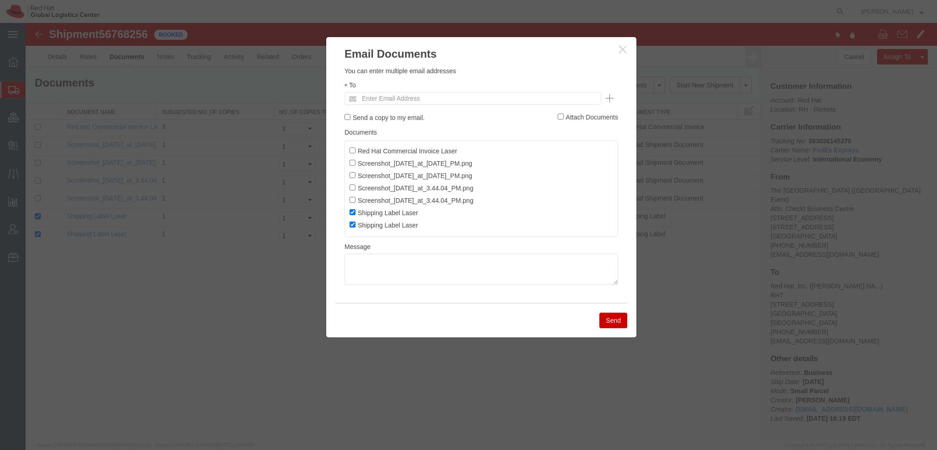
click at [468, 97] on ul "Enter Email Address" at bounding box center [473, 98] width 257 height 13
type input "jvangri"
type input "Enter Email Address"
click at [623, 47] on icon "button" at bounding box center [622, 49] width 7 height 8
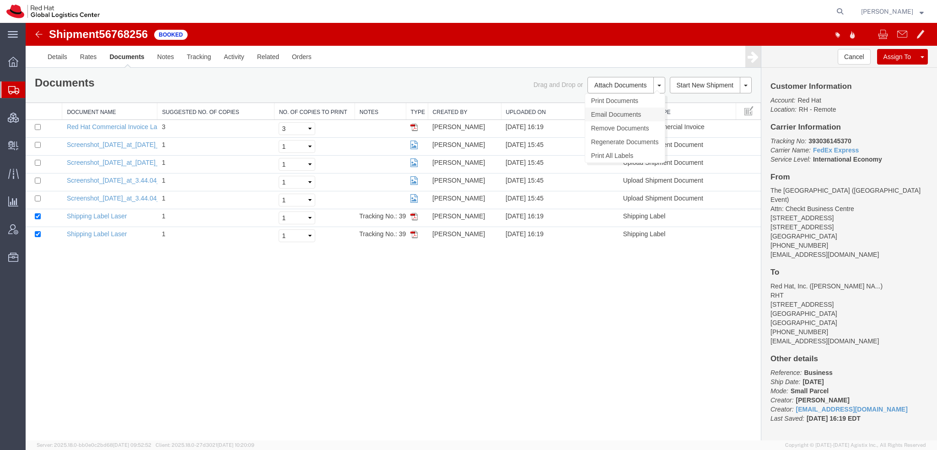
click at [620, 113] on link "Email Documents" at bounding box center [625, 115] width 80 height 14
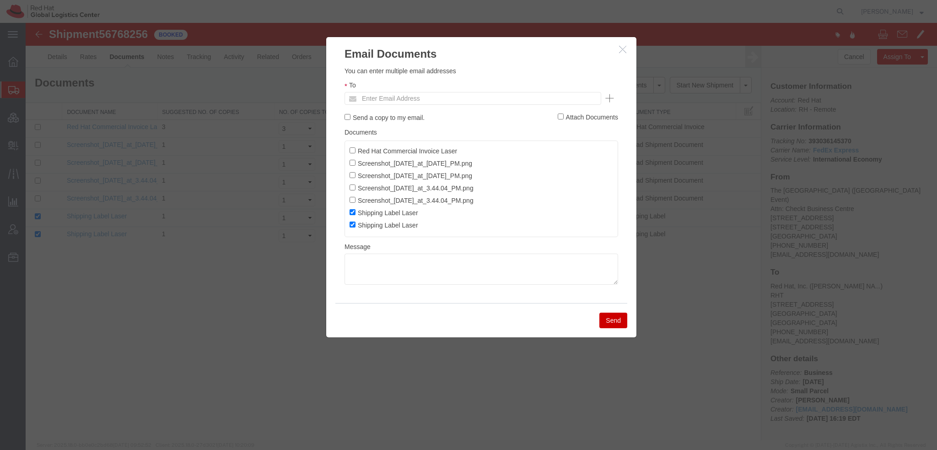
click at [489, 102] on ul "Enter Email Address" at bounding box center [473, 98] width 257 height 13
type input "jvangri"
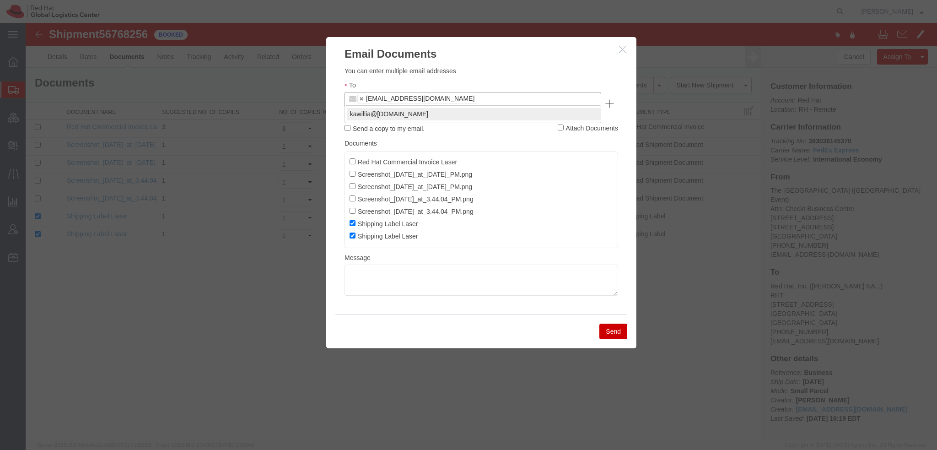
type input "kawillia"
type input "knewcros"
drag, startPoint x: 381, startPoint y: 113, endPoint x: 388, endPoint y: 118, distance: 8.6
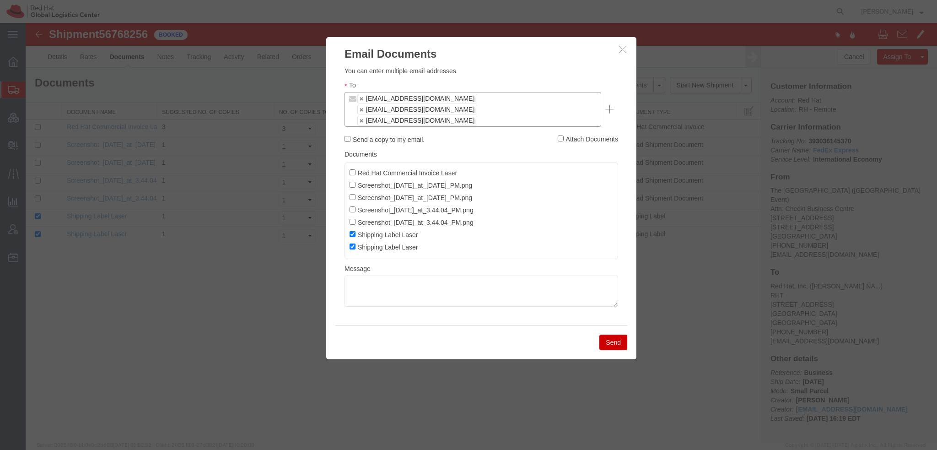
click at [613, 334] on button "Send" at bounding box center [613, 342] width 28 height 16
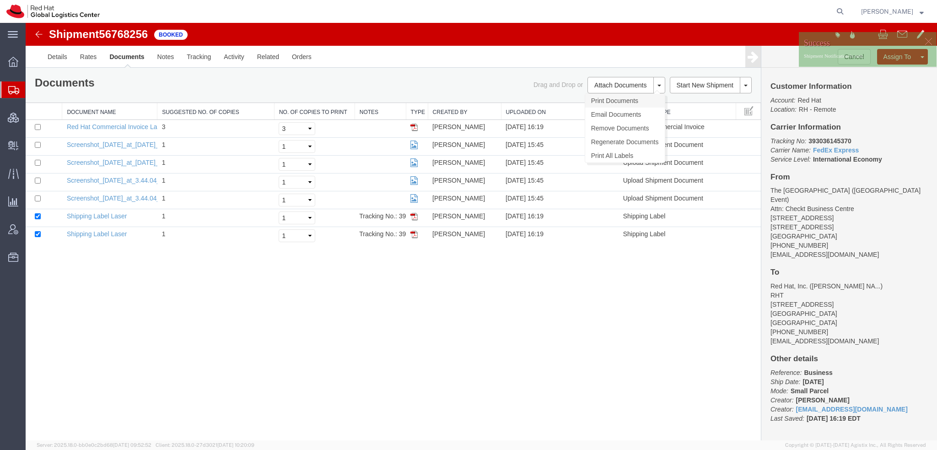
click at [609, 102] on link "Print Documents" at bounding box center [625, 101] width 80 height 14
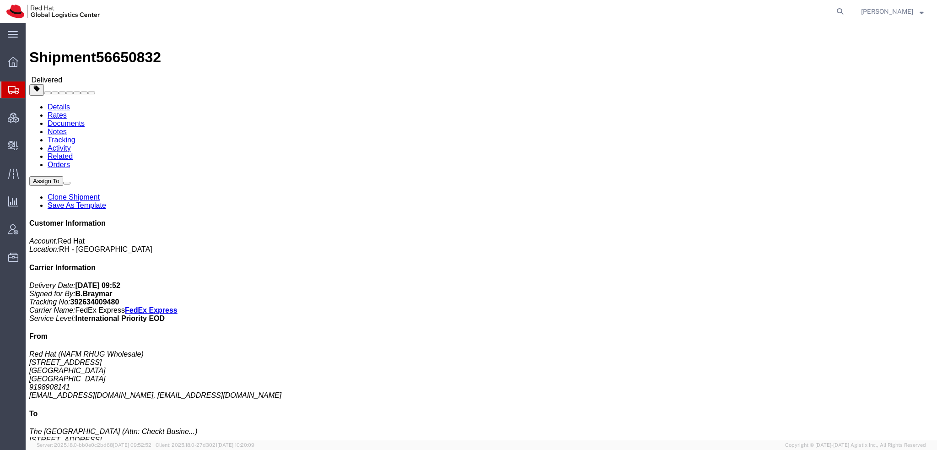
click p "Dimensions: L 36.00 x W 10.00 x H 6.00 IN"
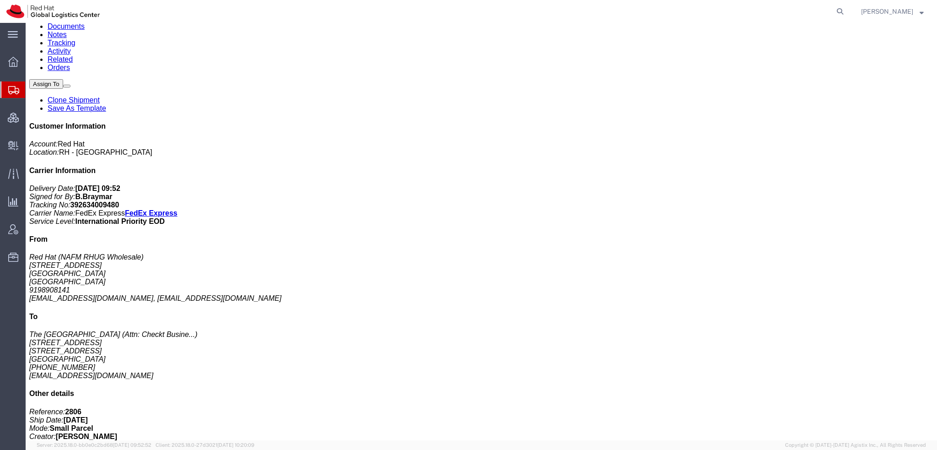
scroll to position [92, 0]
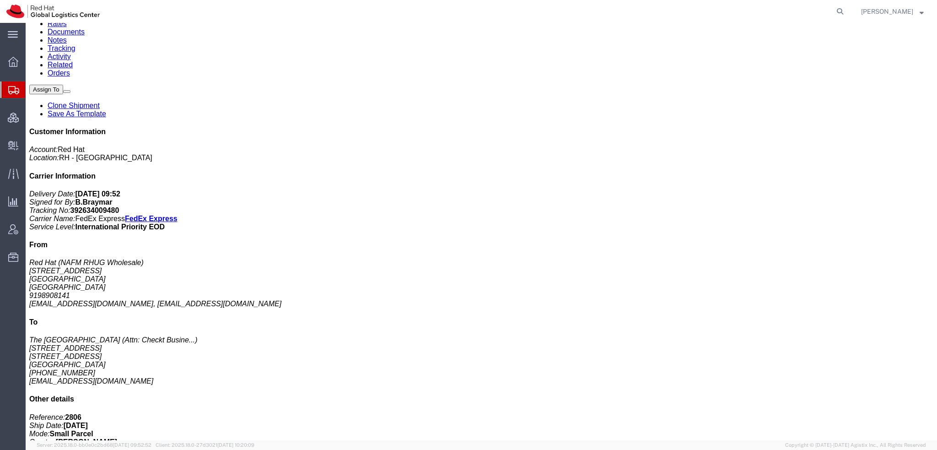
click at [921, 12] on strong "button" at bounding box center [922, 11] width 4 height 3
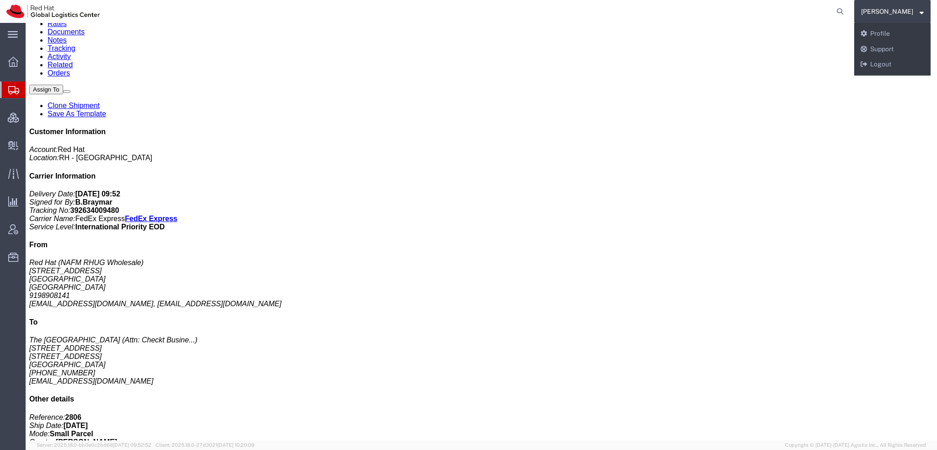
click p "Pieces: 1.00 Each"
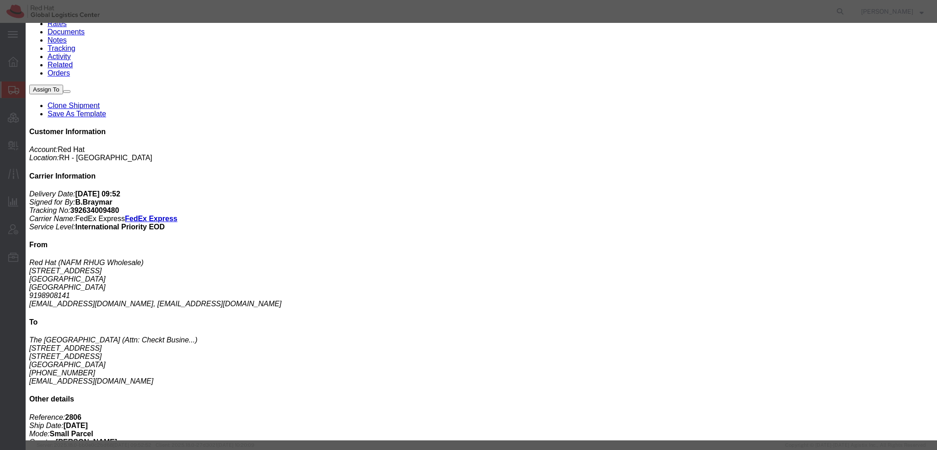
drag, startPoint x: 467, startPoint y: 100, endPoint x: 427, endPoint y: 101, distance: 39.8
click div "Controlled: Shipment Controlled: HTS/Tariff Code: 8306.30.0000"
copy b "8306.30.0000"
click button "button"
